Goal: Check status: Check status

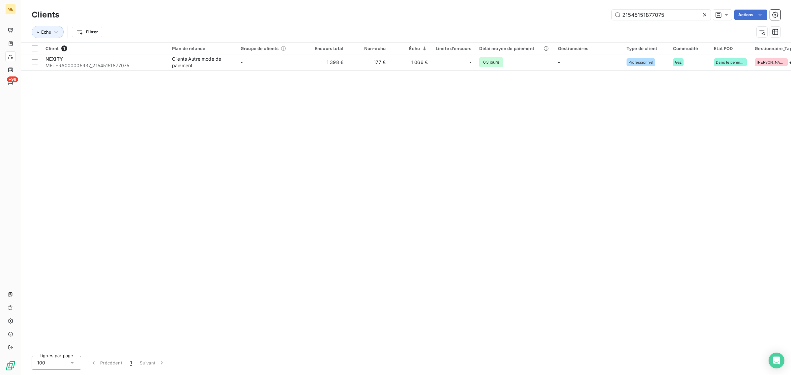
drag, startPoint x: 666, startPoint y: 14, endPoint x: 505, endPoint y: 14, distance: 160.8
click at [505, 14] on div "21545151877075 Actions" at bounding box center [423, 15] width 713 height 11
type input "SCI LES CHOUETTES"
click at [399, 51] on th "Échu" at bounding box center [410, 49] width 42 height 12
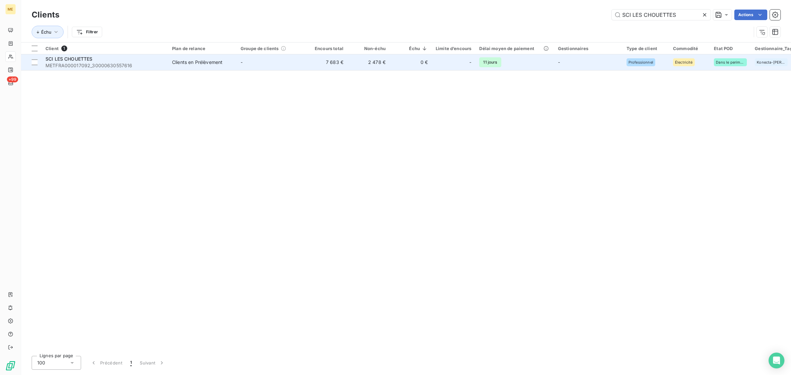
click at [391, 61] on td "0 €" at bounding box center [410, 62] width 42 height 16
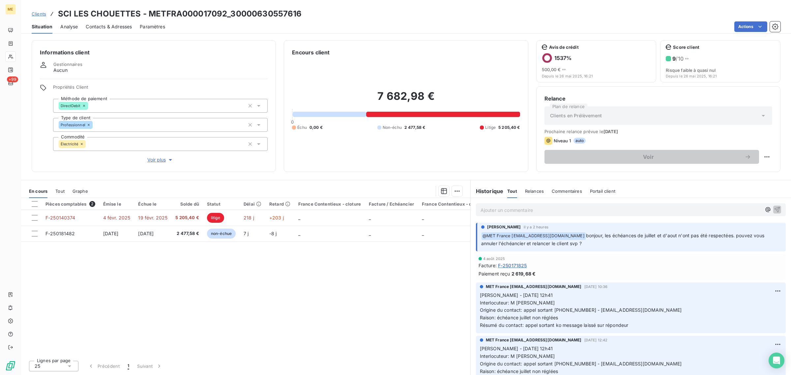
drag, startPoint x: 594, startPoint y: 246, endPoint x: 587, endPoint y: 237, distance: 11.9
click at [587, 237] on p "﻿ @ MET [GEOGRAPHIC_DATA] [EMAIL_ADDRESS][DOMAIN_NAME] bonjour, les échéances d…" at bounding box center [631, 239] width 300 height 15
click at [584, 244] on p "﻿ @ MET [GEOGRAPHIC_DATA] [EMAIL_ADDRESS][DOMAIN_NAME] bonjour, les échéances d…" at bounding box center [631, 239] width 300 height 15
drag, startPoint x: 588, startPoint y: 245, endPoint x: 588, endPoint y: 236, distance: 9.9
click at [588, 236] on p "﻿ @ MET [GEOGRAPHIC_DATA] [EMAIL_ADDRESS][DOMAIN_NAME] bonjour, les échéances d…" at bounding box center [631, 239] width 300 height 15
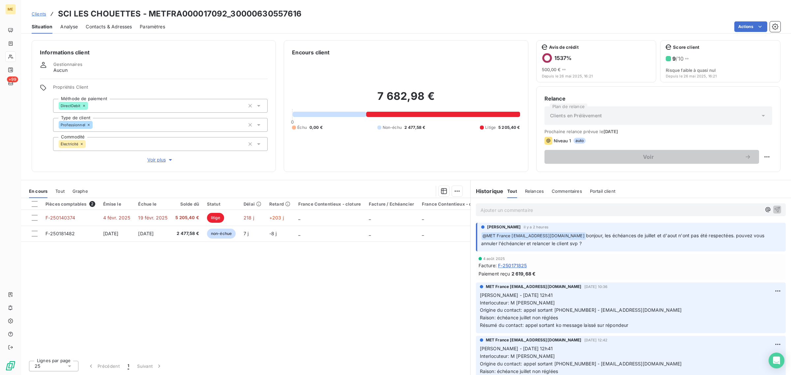
click at [284, 285] on div "Pièces comptables 2 Émise le Échue le Solde dû Statut Délai Retard France Conte…" at bounding box center [245, 276] width 449 height 157
click at [144, 157] on button "Voir plus" at bounding box center [160, 159] width 214 height 7
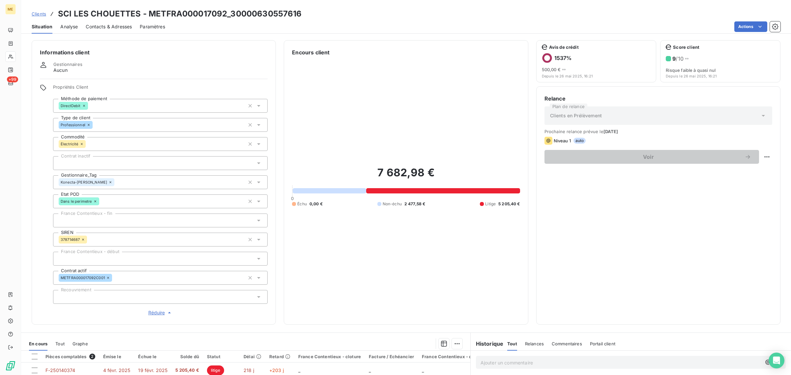
click at [156, 315] on span "Réduire" at bounding box center [160, 312] width 24 height 7
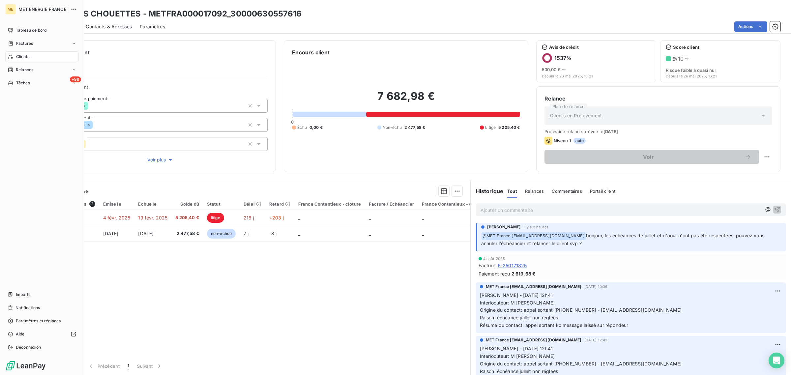
click at [15, 53] on div "Clients" at bounding box center [41, 56] width 73 height 11
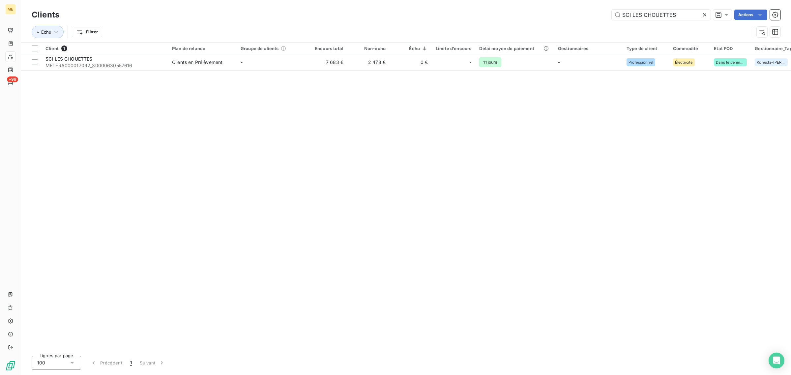
drag, startPoint x: 680, startPoint y: 16, endPoint x: 569, endPoint y: 15, distance: 110.4
click at [600, 16] on div "SCI LES CHOUETTES Actions" at bounding box center [423, 15] width 713 height 11
type input "METFRA000015112"
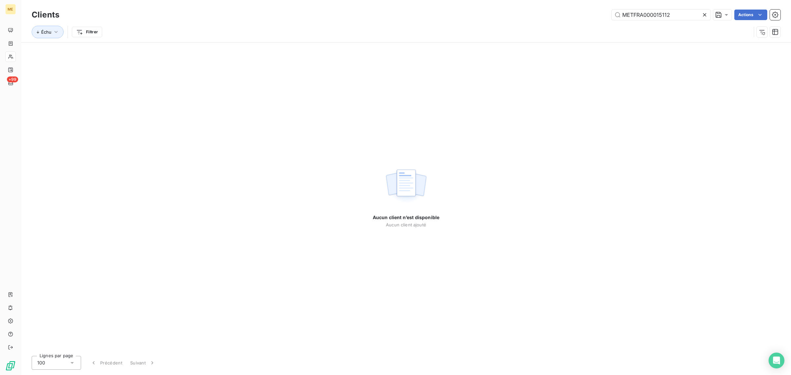
drag, startPoint x: 678, startPoint y: 14, endPoint x: 530, endPoint y: 16, distance: 148.0
click at [530, 16] on div "METFRA000015112 Actions" at bounding box center [423, 15] width 713 height 11
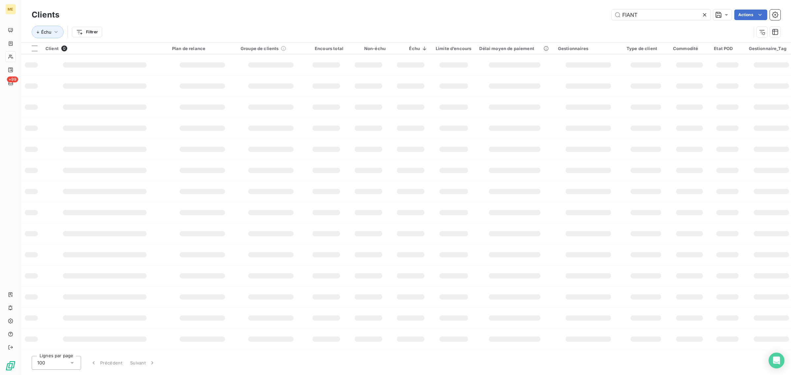
type input "FIANT"
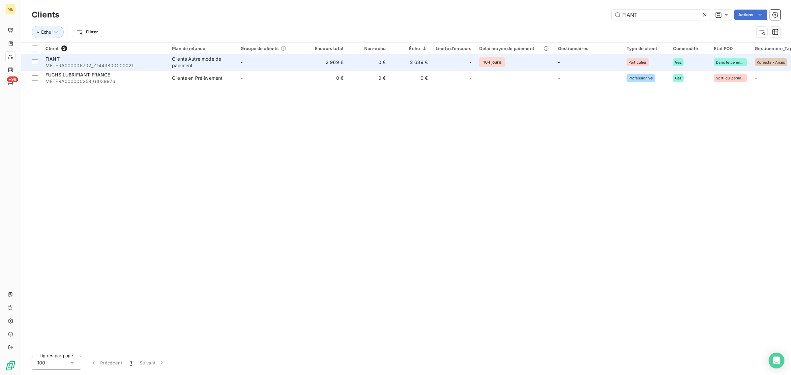
click at [249, 68] on td "-" at bounding box center [271, 62] width 69 height 16
